Goal: Task Accomplishment & Management: Complete application form

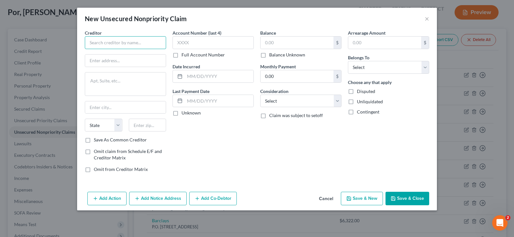
click at [119, 42] on input "text" at bounding box center [125, 42] width 81 height 13
click at [106, 43] on input "text" at bounding box center [125, 42] width 81 height 13
click at [198, 44] on input "text" at bounding box center [212, 42] width 81 height 13
type input "Southern Edison"
type input "7971"
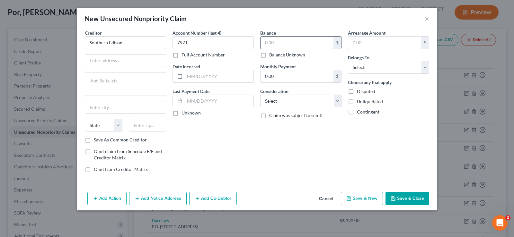
click at [289, 42] on input "text" at bounding box center [296, 43] width 73 height 12
type input "1"
click at [113, 58] on input "text" at bounding box center [125, 61] width 81 height 12
click at [105, 61] on input "text" at bounding box center [125, 61] width 81 height 12
type input "P.O. Box 6400"
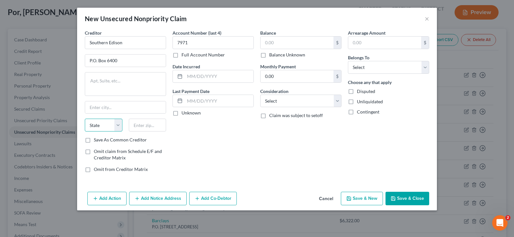
click at [85, 119] on select "State [US_STATE] AK AR AZ CA CO CT DE DC [GEOGRAPHIC_DATA] [GEOGRAPHIC_DATA] GU…" at bounding box center [104, 125] width 38 height 13
select select "4"
click option "CA" at bounding box center [0, 0] width 0 height 0
click at [155, 128] on input "text" at bounding box center [148, 125] width 38 height 13
type input "91729"
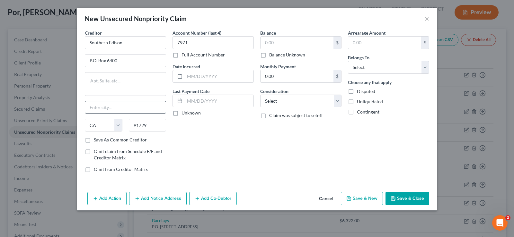
click at [118, 104] on input "text" at bounding box center [125, 107] width 81 height 12
type input "[GEOGRAPHIC_DATA]"
click at [348, 61] on select "Select Debtor 1 Only Debtor 2 Only Debtor 1 And Debtor 2 Only At Least One Of T…" at bounding box center [388, 67] width 81 height 13
select select "0"
click option "Debtor 1 Only" at bounding box center [0, 0] width 0 height 0
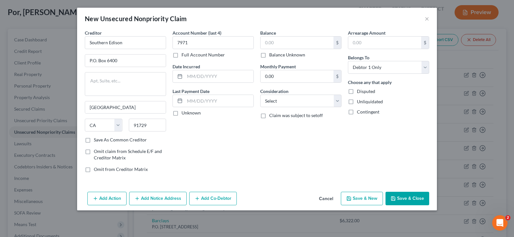
click at [409, 197] on button "Save & Close" at bounding box center [407, 198] width 44 height 13
